Goal: Task Accomplishment & Management: Manage account settings

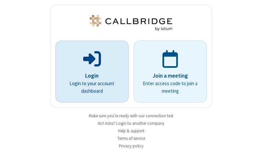
click at [89, 76] on p "Login" at bounding box center [92, 76] width 55 height 9
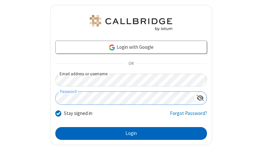
click at [128, 133] on button "Login" at bounding box center [131, 133] width 152 height 13
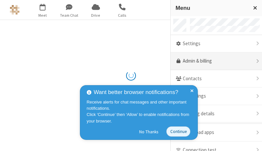
click at [214, 61] on link "Admin & billing" at bounding box center [216, 61] width 91 height 18
